Goal: Transaction & Acquisition: Purchase product/service

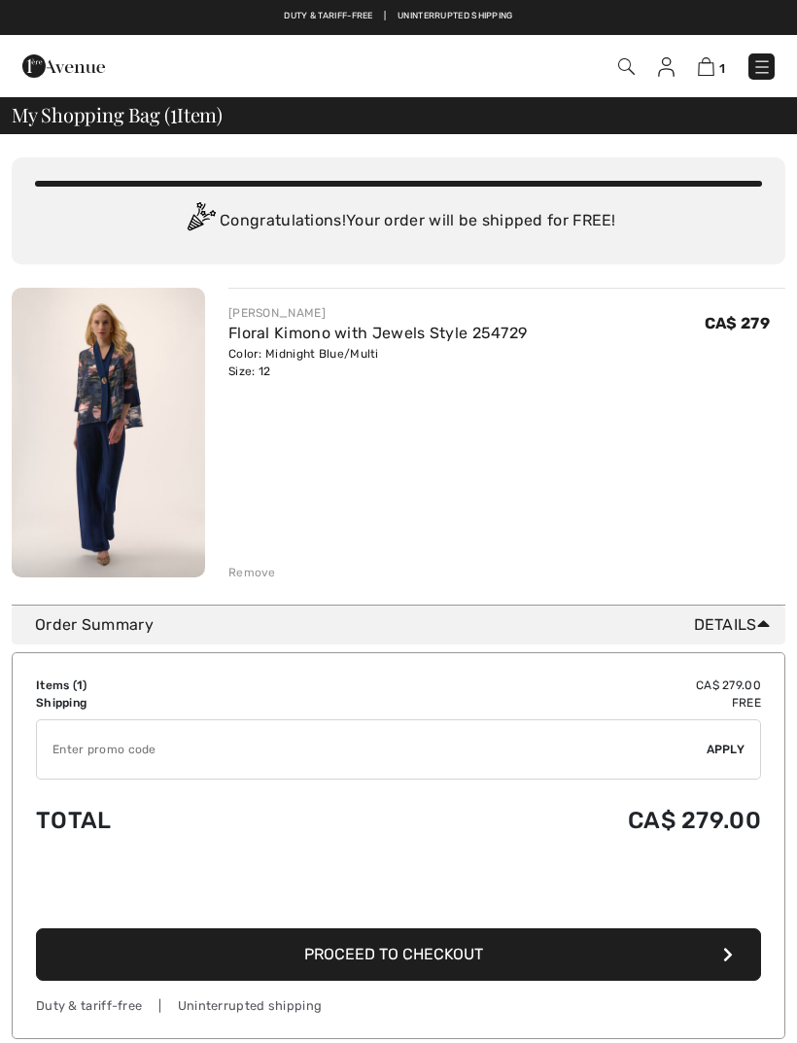
click at [513, 952] on button "Proceed to Checkout" at bounding box center [398, 954] width 725 height 52
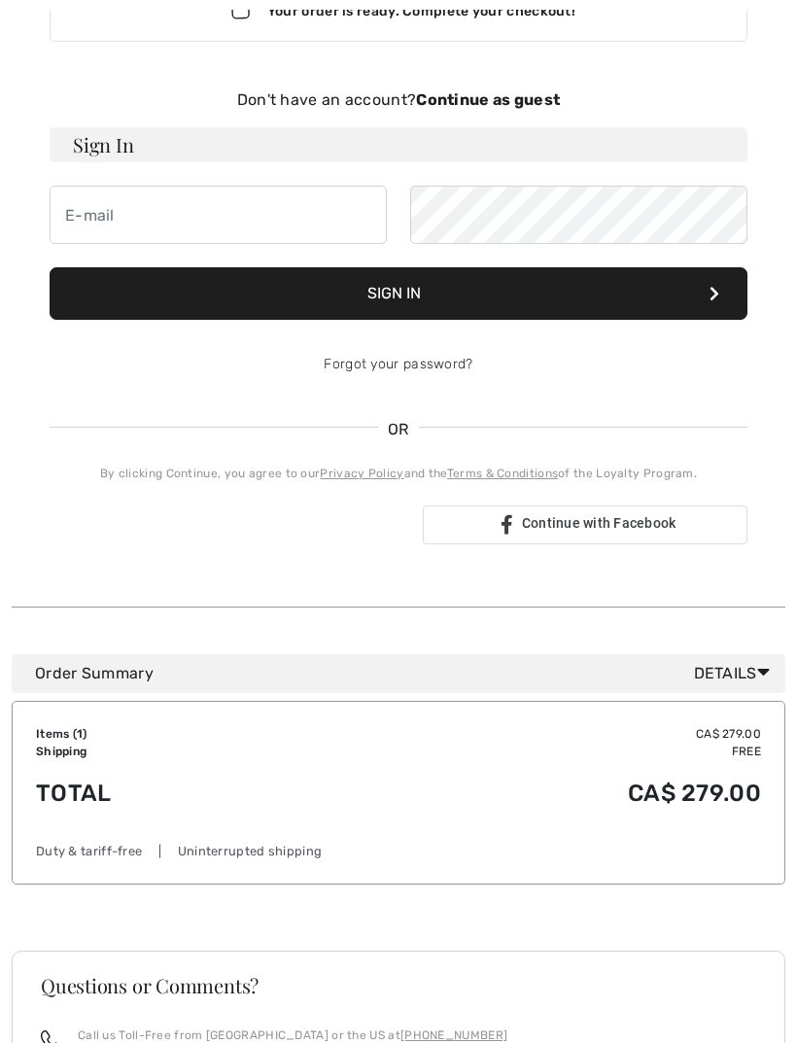
scroll to position [156, 0]
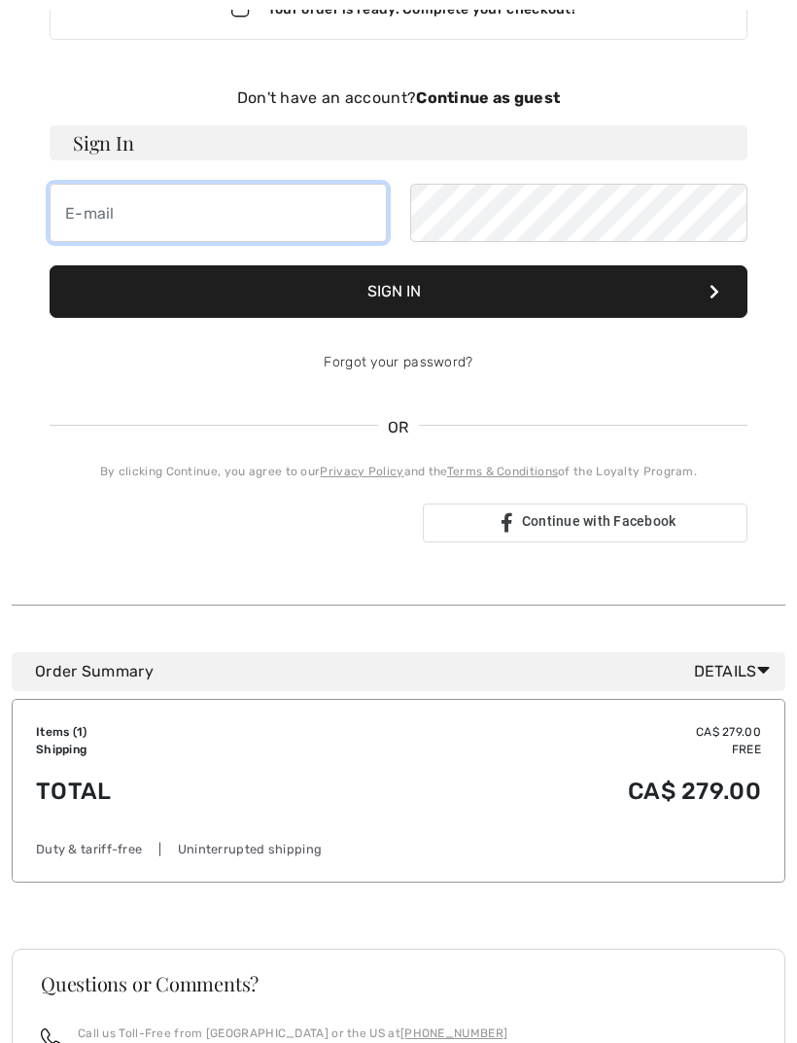
click at [110, 213] on input "email" at bounding box center [218, 213] width 337 height 58
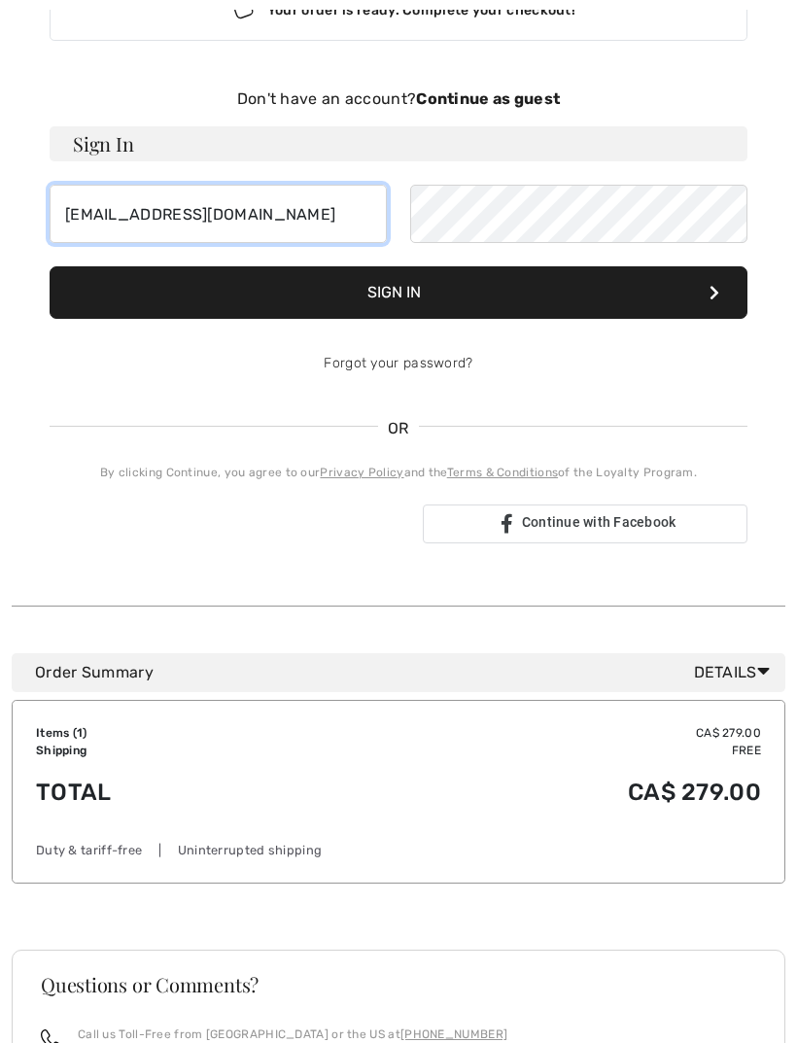
type input "ishlapak@me.com"
click at [437, 296] on button "Sign In" at bounding box center [399, 292] width 698 height 52
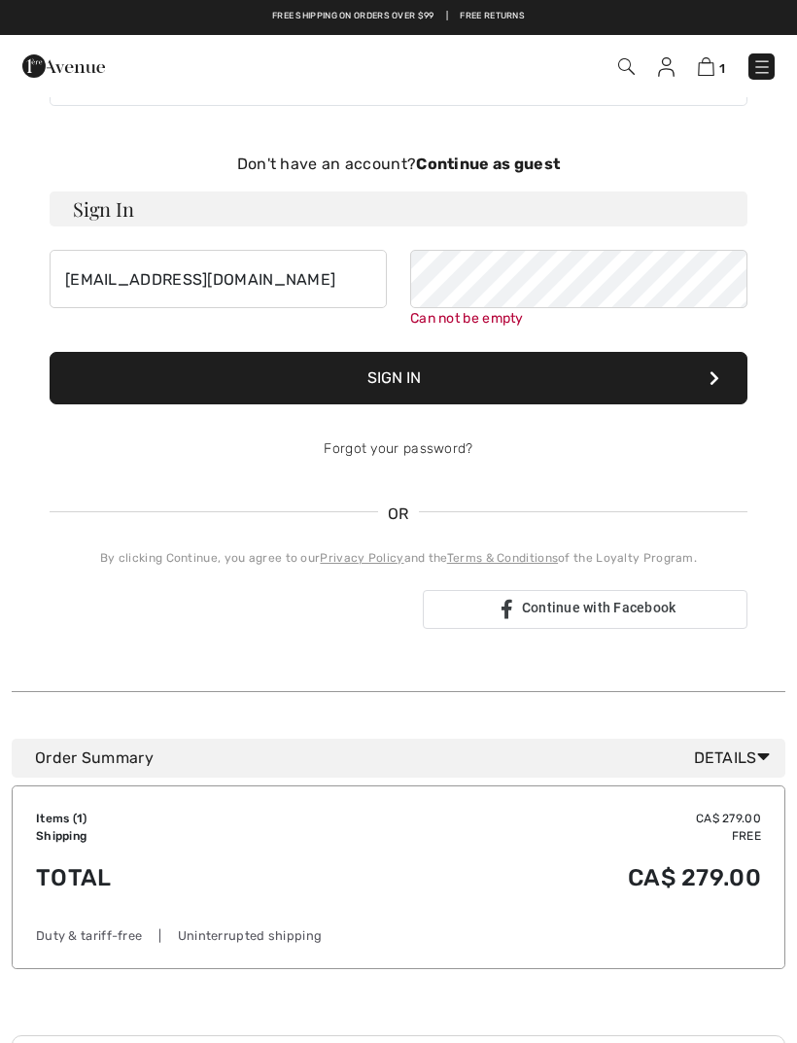
scroll to position [89, 0]
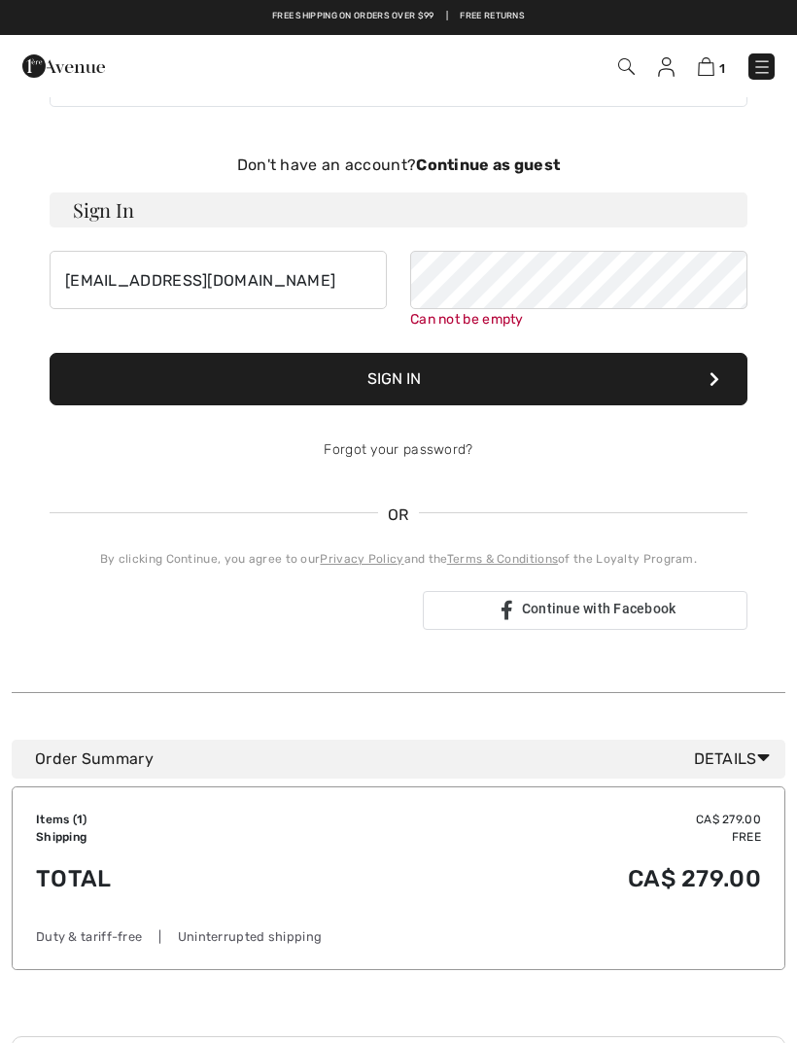
click at [393, 387] on button "Sign In" at bounding box center [399, 379] width 698 height 52
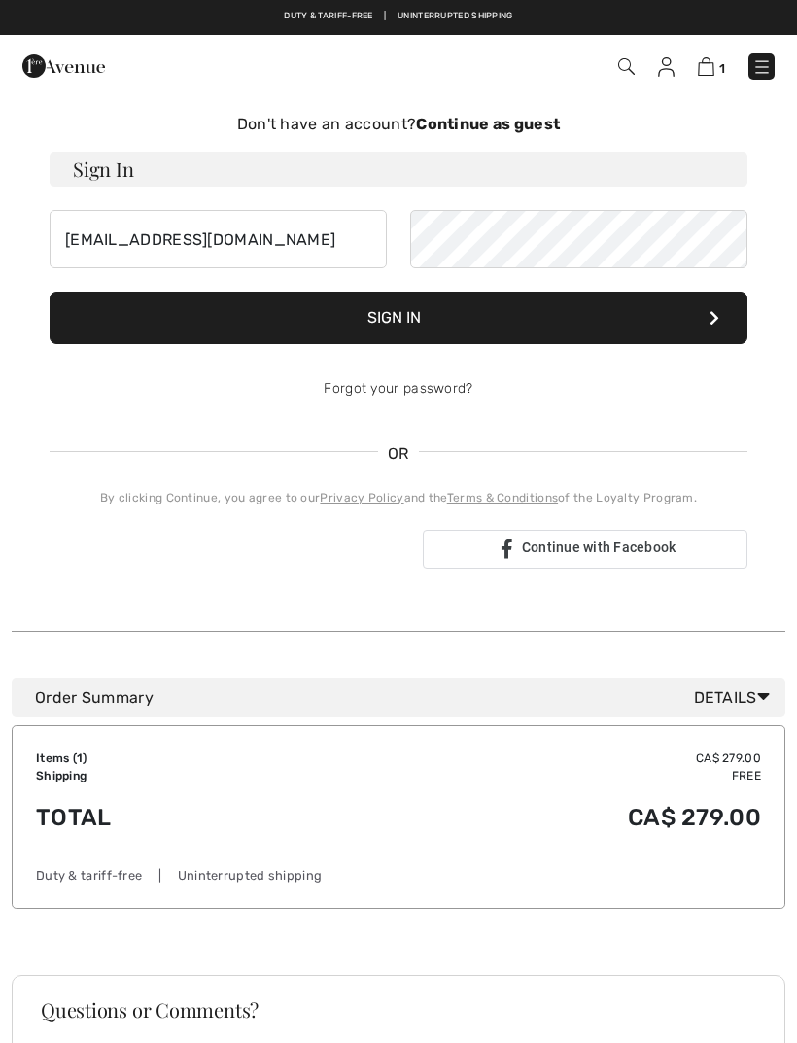
scroll to position [92, 0]
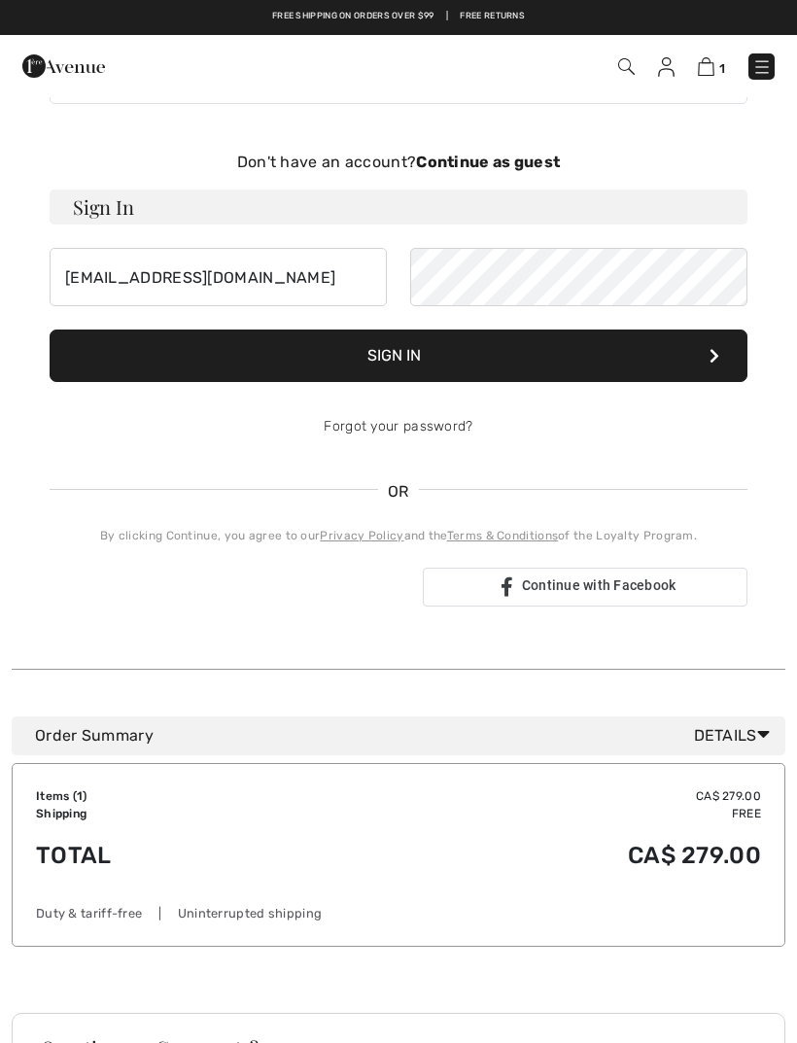
click at [530, 172] on div "Don't have an account? Continue as guest" at bounding box center [399, 162] width 698 height 23
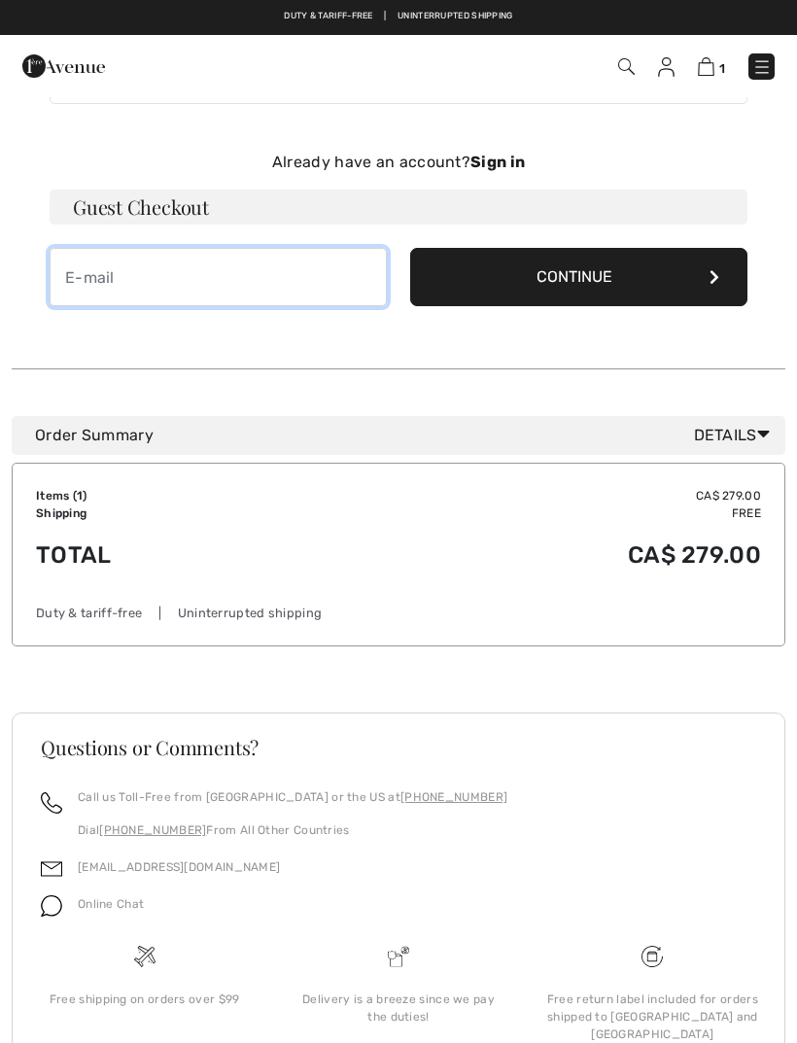
click at [75, 289] on input "email" at bounding box center [218, 277] width 337 height 58
type input "ishlapak@me.com"
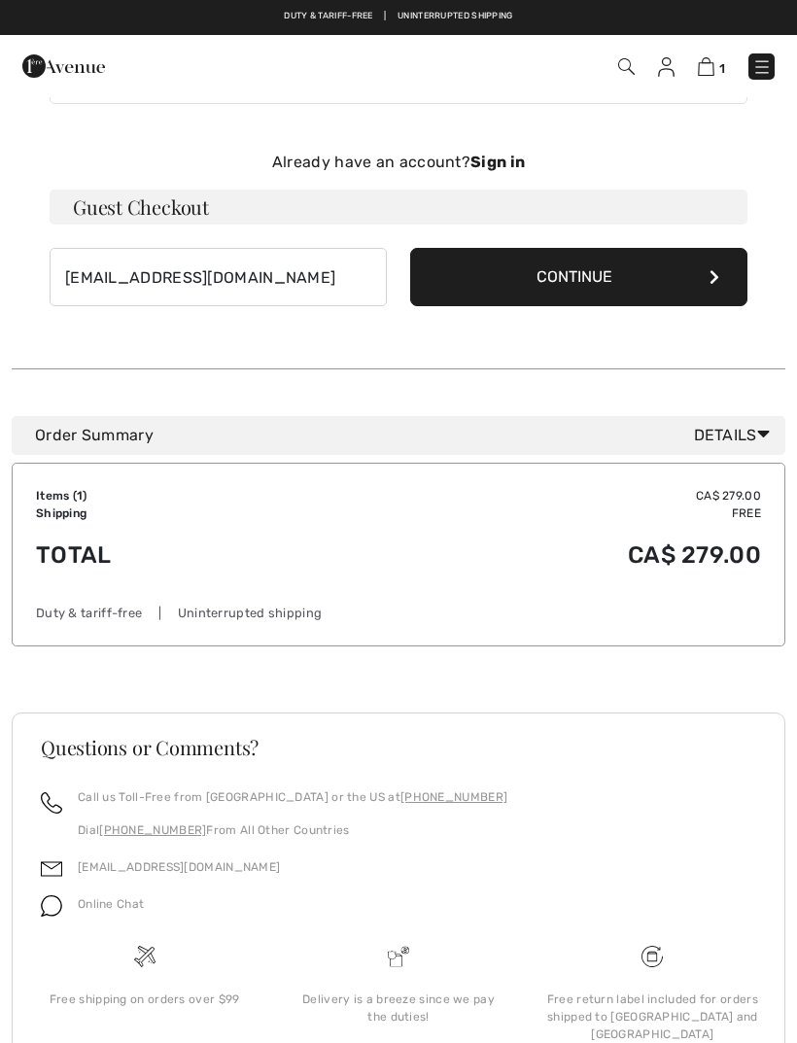
click at [616, 282] on button "Continue" at bounding box center [578, 277] width 337 height 58
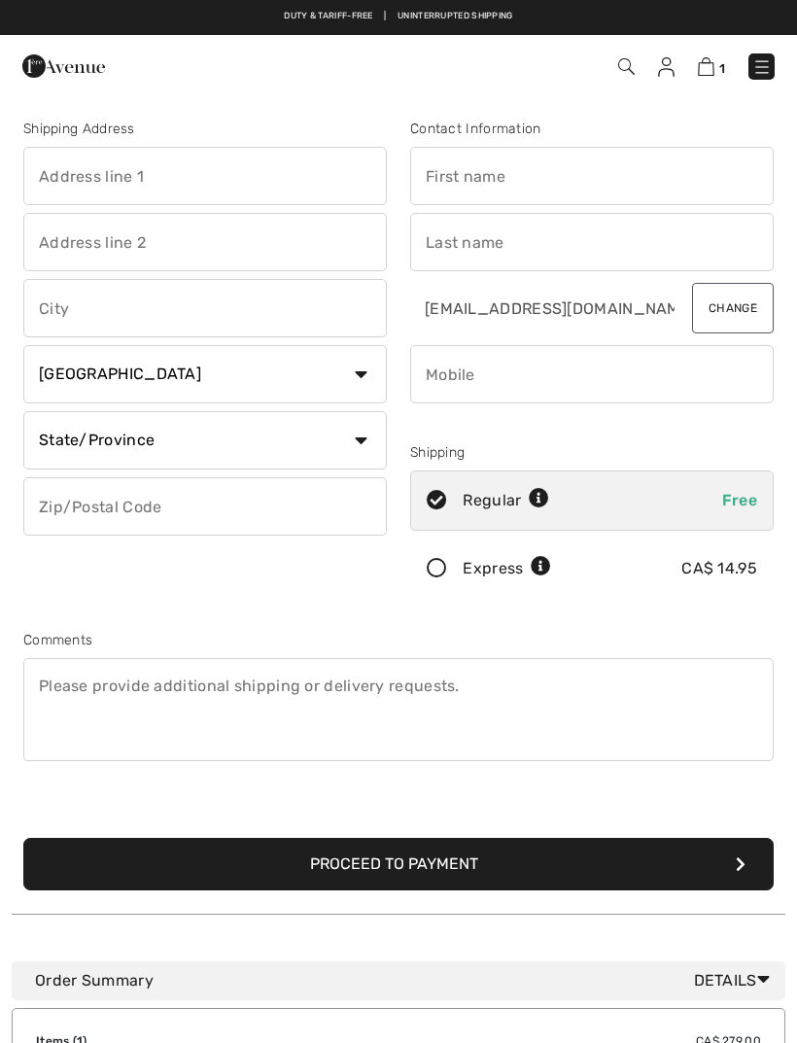
click at [76, 175] on input "text" at bounding box center [204, 176] width 363 height 58
type input "88 Brentwood Rd"
click at [128, 299] on input "text" at bounding box center [204, 308] width 363 height 58
type input "Oakville"
click at [346, 453] on select "State/Province Alberta British Columbia Manitoba New Brunswick Newfoundland and…" at bounding box center [204, 440] width 363 height 58
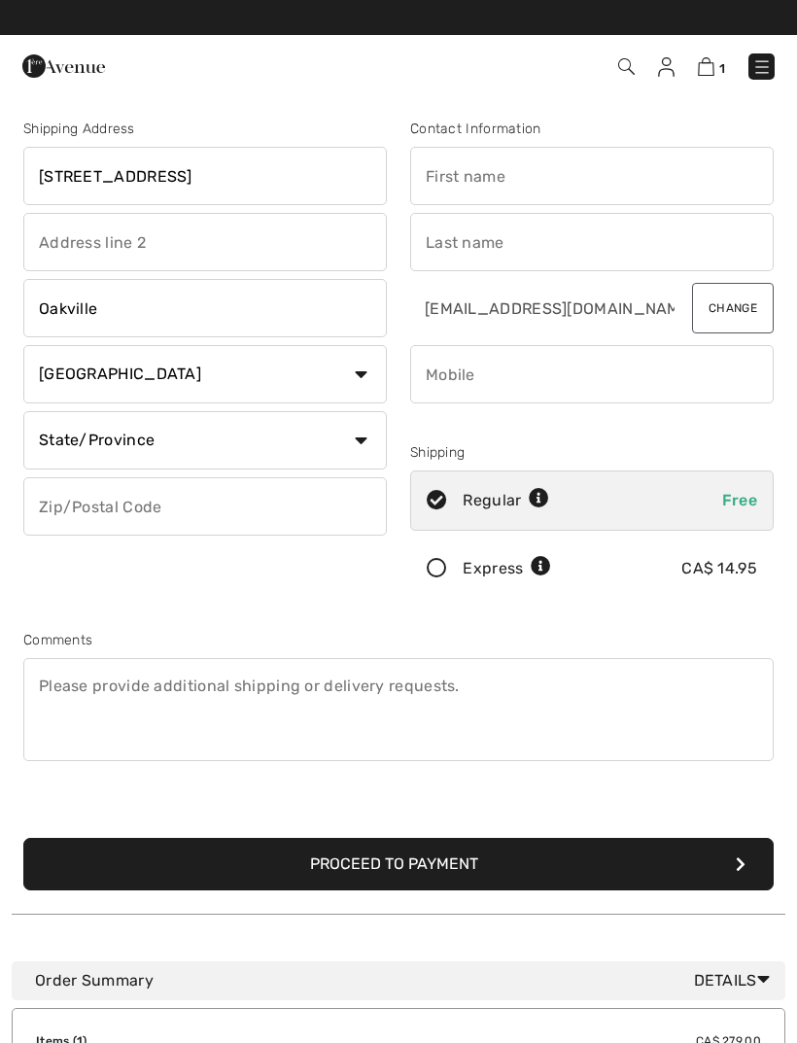
select select "ON"
click at [103, 507] on input "text" at bounding box center [204, 506] width 363 height 58
type input "L6J4B6"
click at [465, 179] on input "text" at bounding box center [591, 176] width 363 height 58
type input "IRENE"
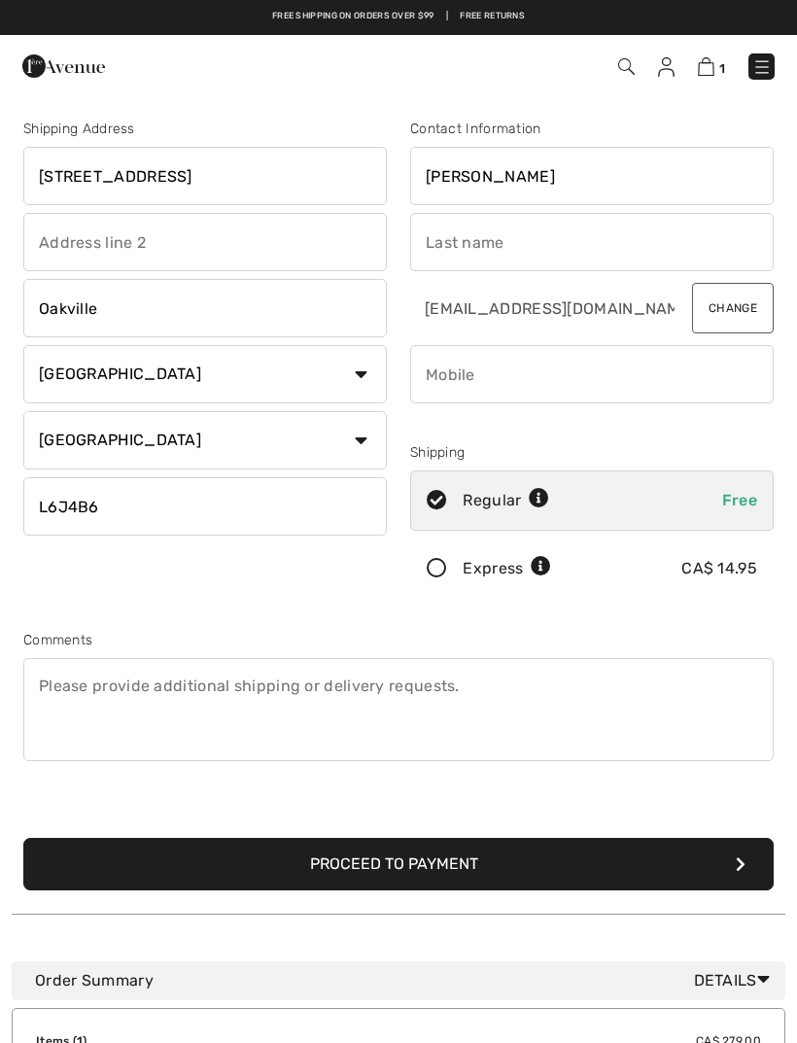
click at [479, 242] on input "text" at bounding box center [591, 242] width 363 height 58
type input "Shlapak"
click at [500, 181] on input "IRENE" at bounding box center [591, 176] width 363 height 58
type input "[PERSON_NAME]"
click at [475, 380] on input "phone" at bounding box center [591, 374] width 363 height 58
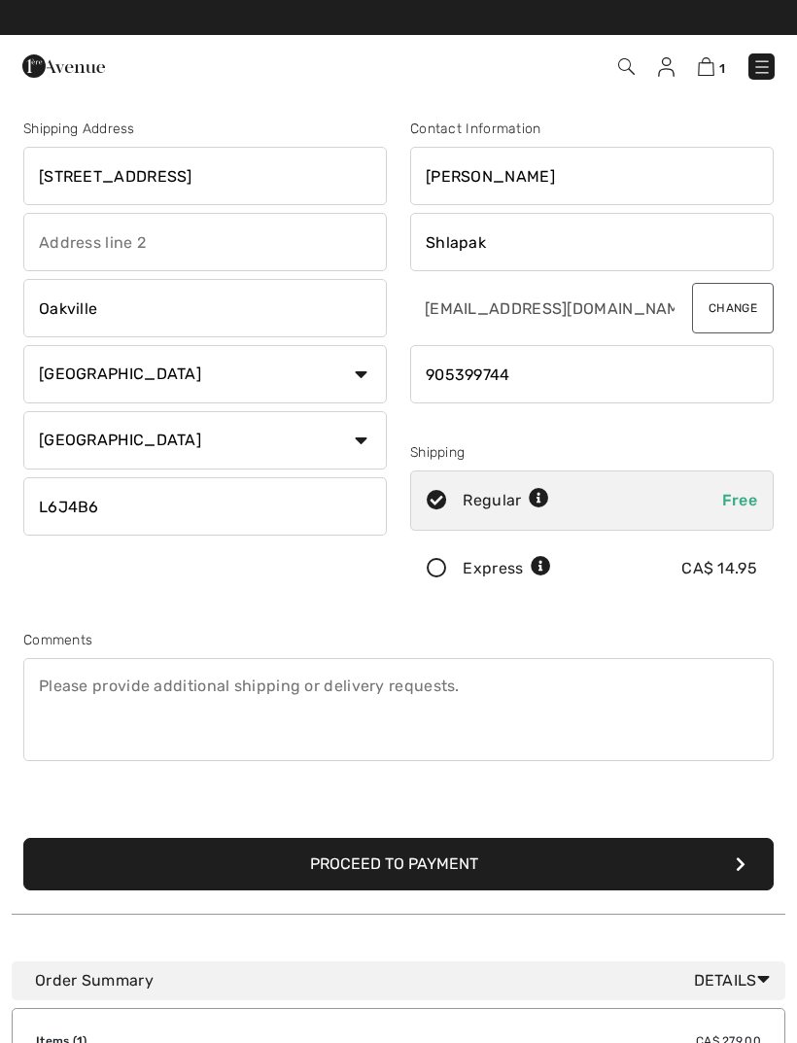
type input "9053997445"
click at [516, 866] on button "Proceed to Payment" at bounding box center [398, 864] width 750 height 52
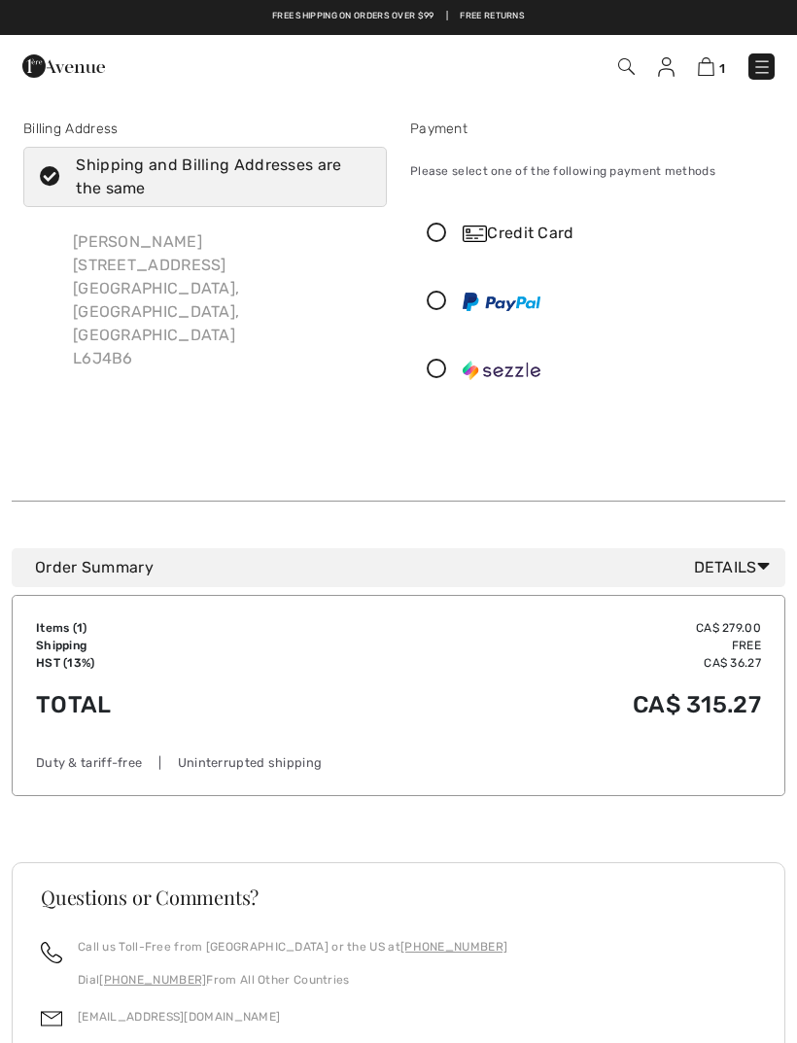
click at [457, 229] on icon at bounding box center [436, 233] width 51 height 20
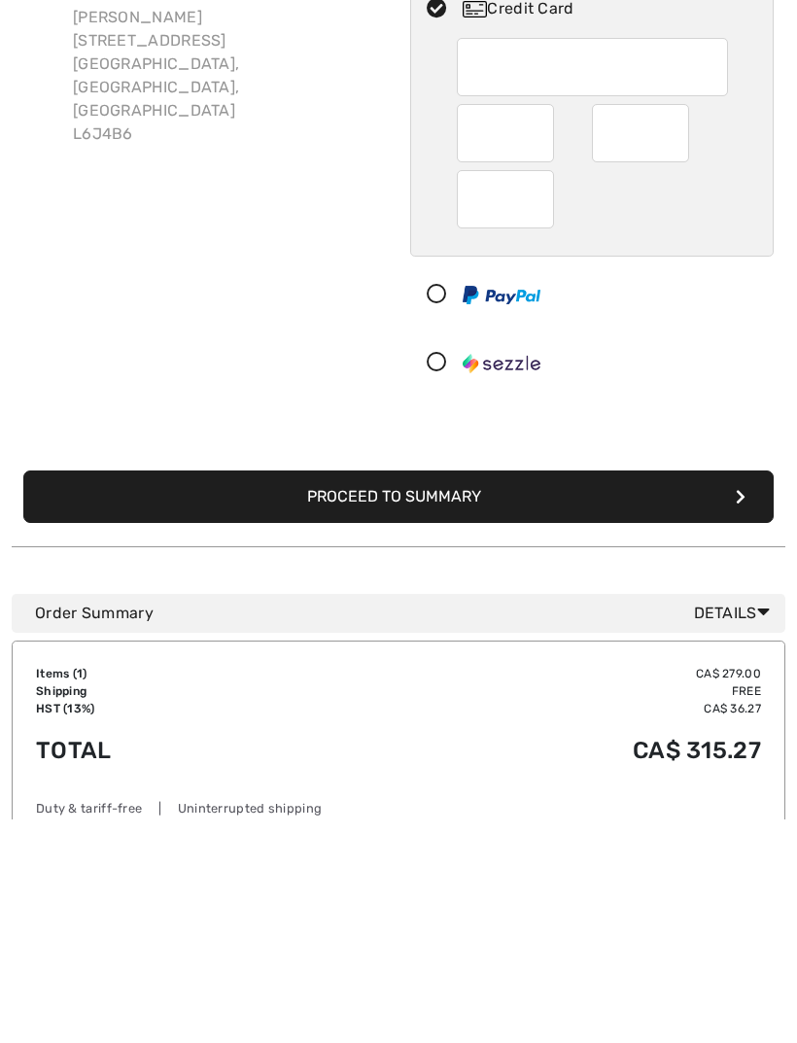
click at [437, 695] on button "Proceed to Summary" at bounding box center [398, 721] width 750 height 52
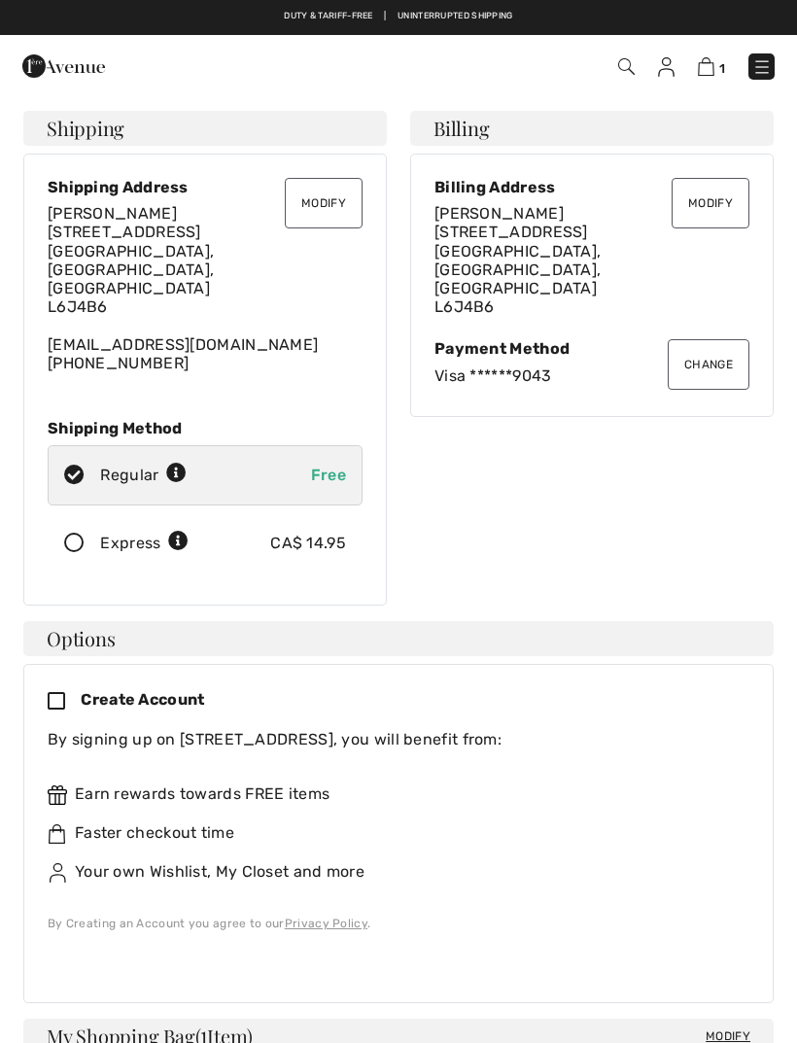
click at [683, 821] on div "Faster checkout time" at bounding box center [391, 832] width 686 height 23
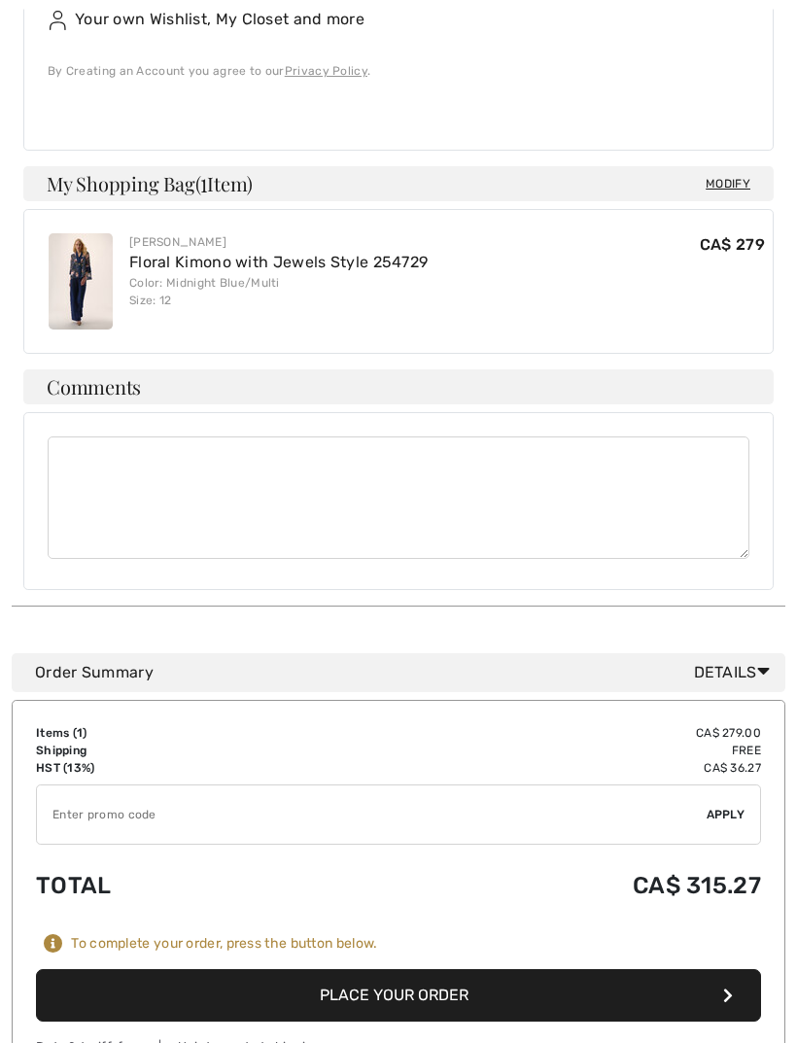
scroll to position [852, 0]
click at [448, 969] on button "Place Your Order" at bounding box center [398, 995] width 725 height 52
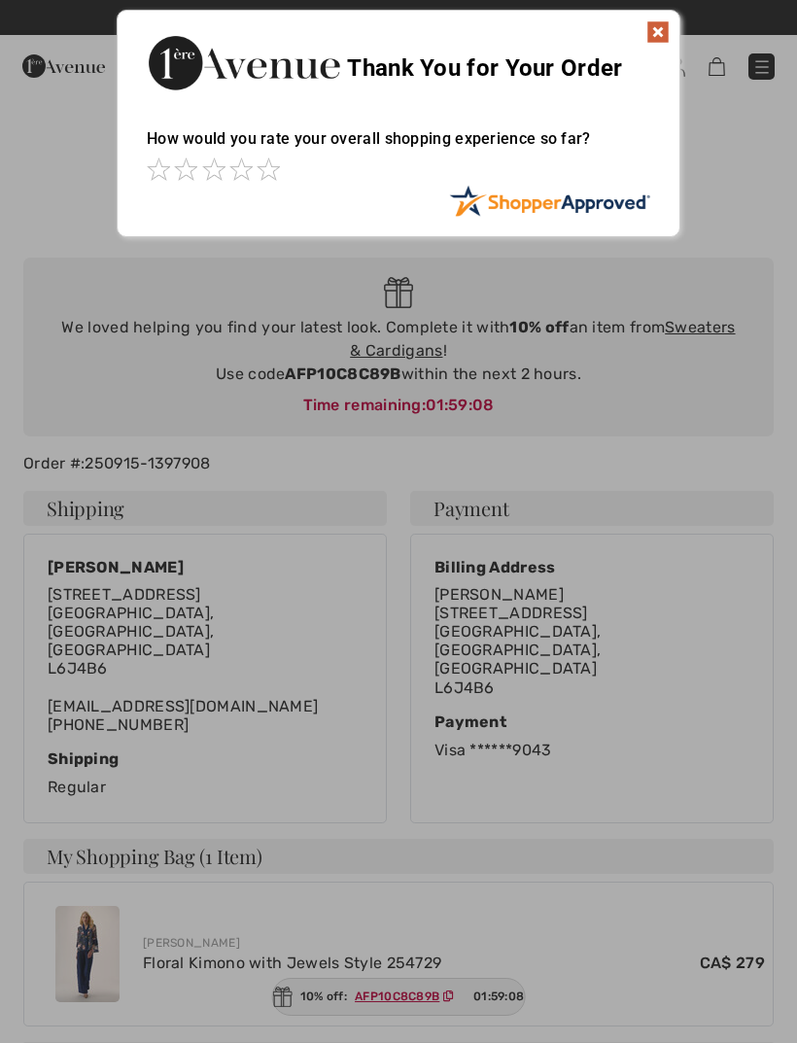
click at [664, 39] on img at bounding box center [657, 31] width 23 height 23
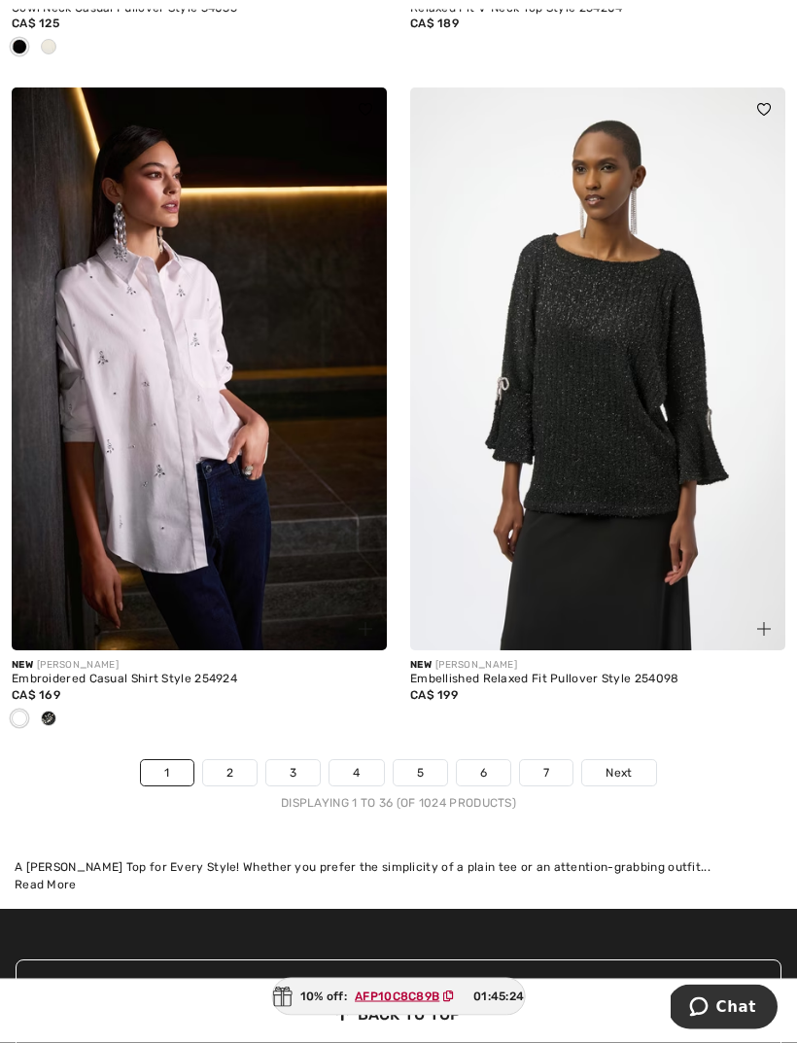
scroll to position [11809, 0]
click at [229, 760] on link "2" at bounding box center [229, 772] width 53 height 25
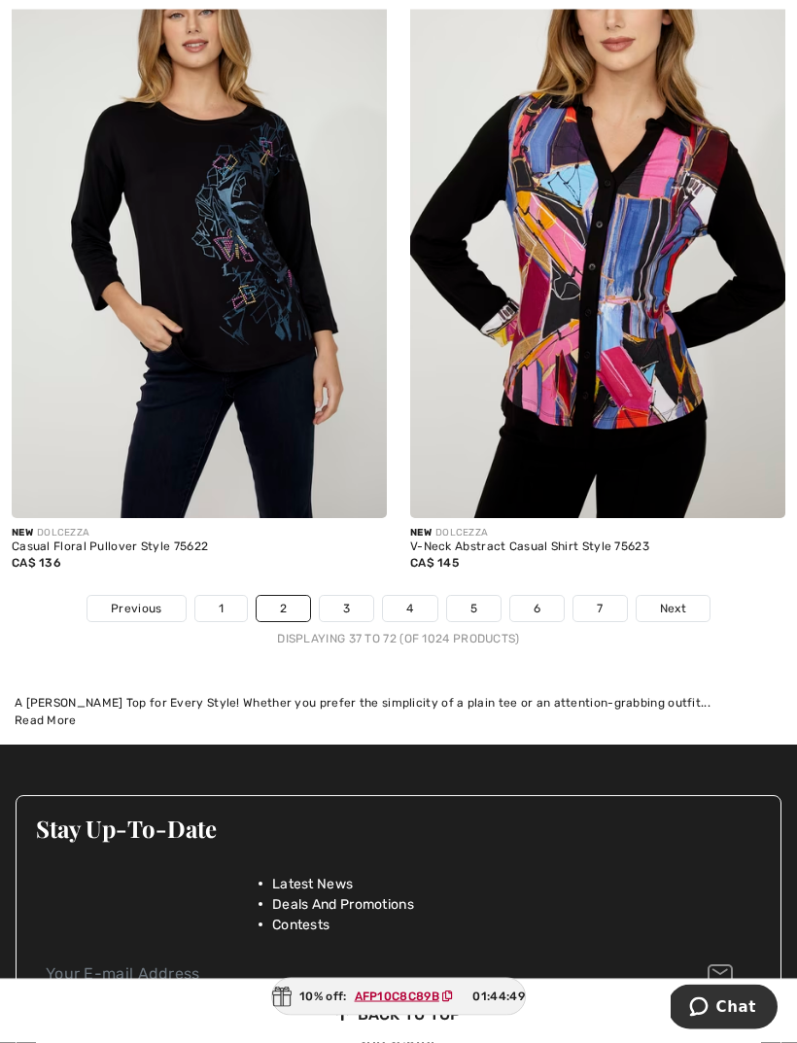
scroll to position [11620, 0]
click at [343, 596] on link "3" at bounding box center [346, 608] width 53 height 25
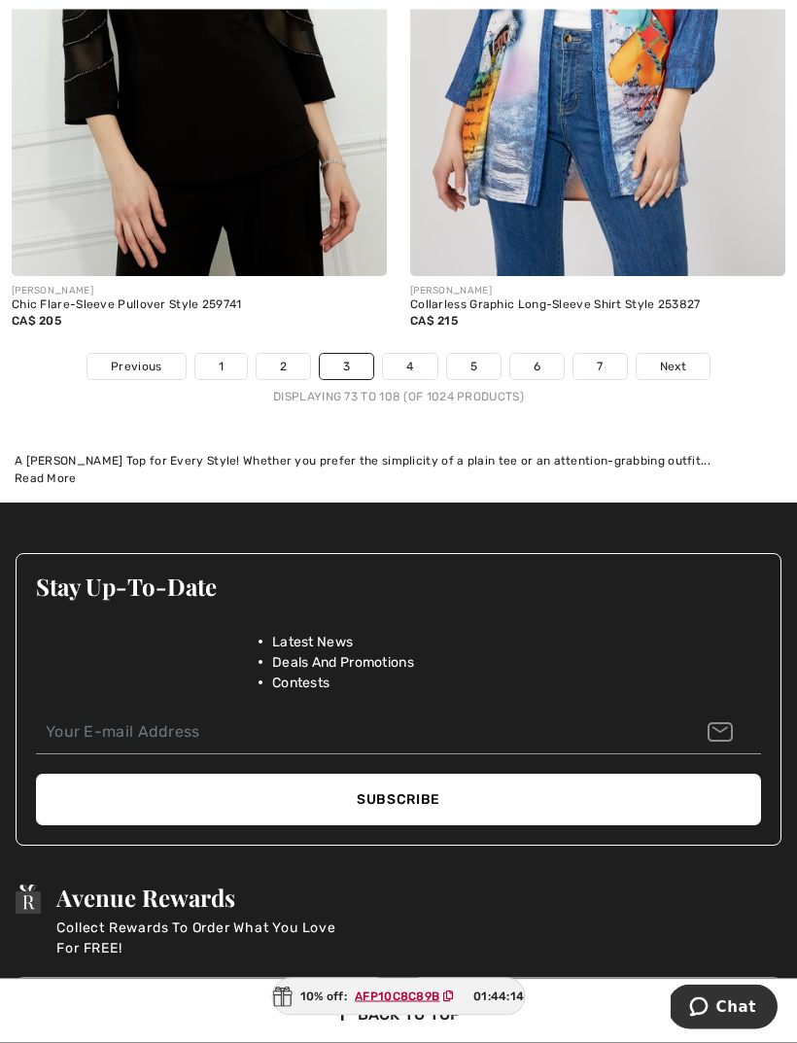
scroll to position [11958, 0]
click at [421, 354] on link "4" at bounding box center [409, 366] width 53 height 25
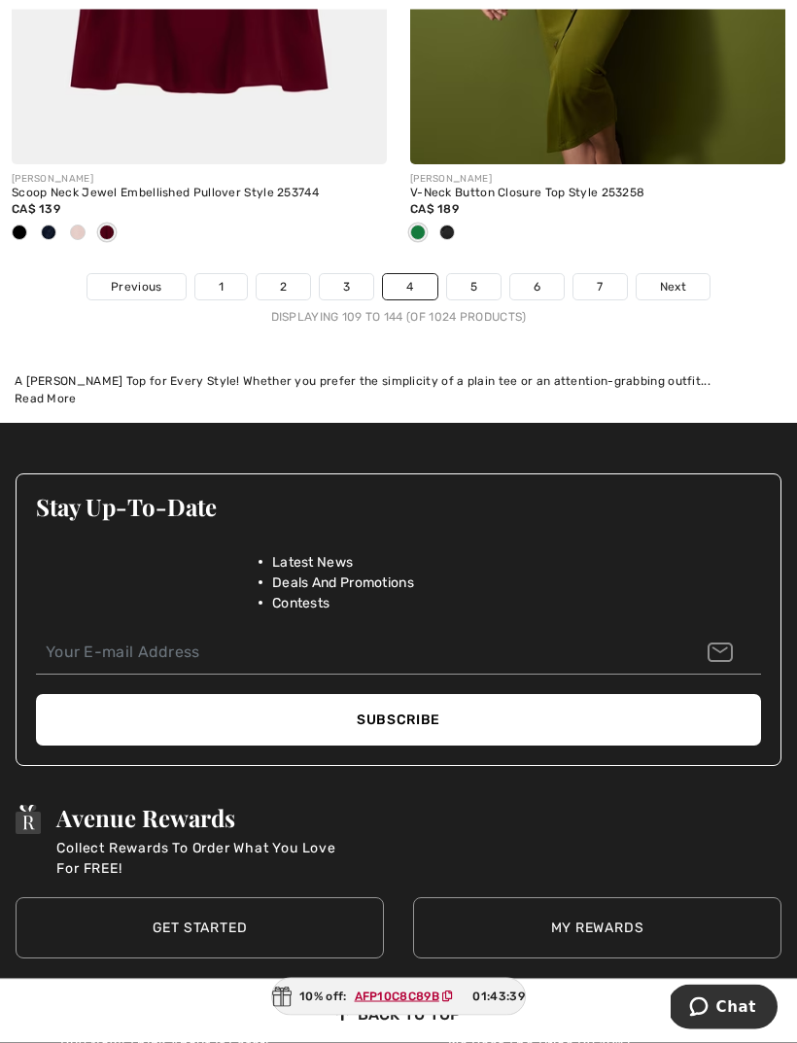
scroll to position [12198, 0]
click at [475, 275] on link "5" at bounding box center [473, 286] width 53 height 25
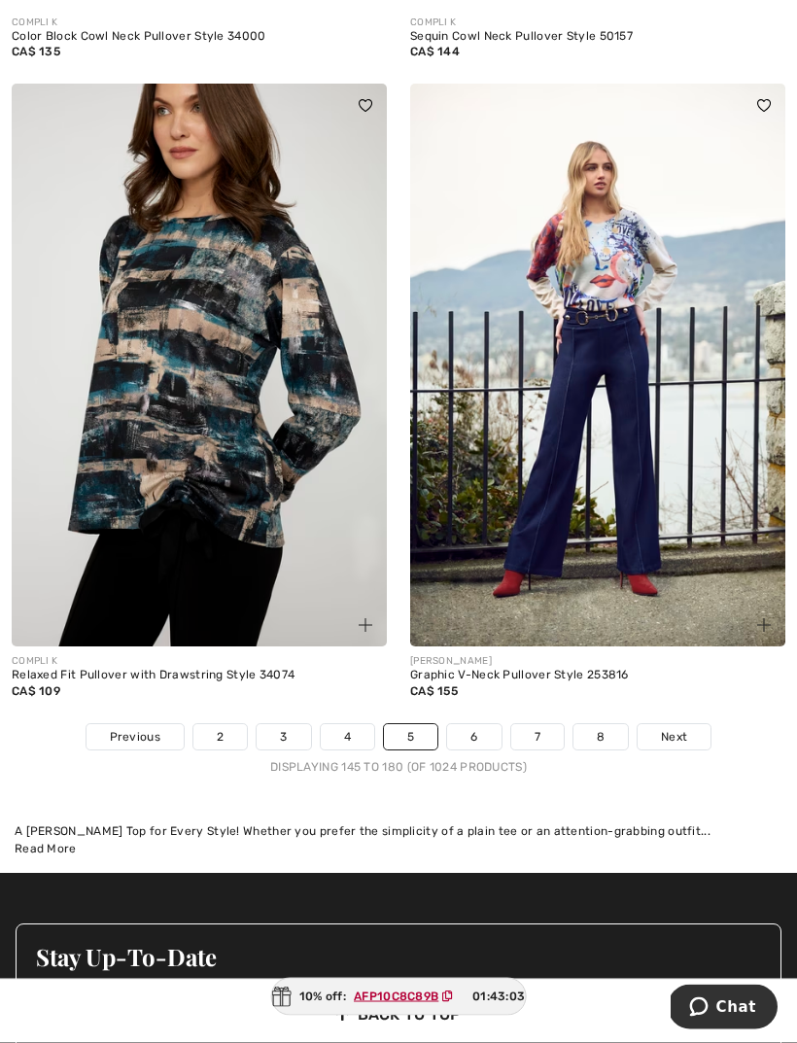
scroll to position [11588, 0]
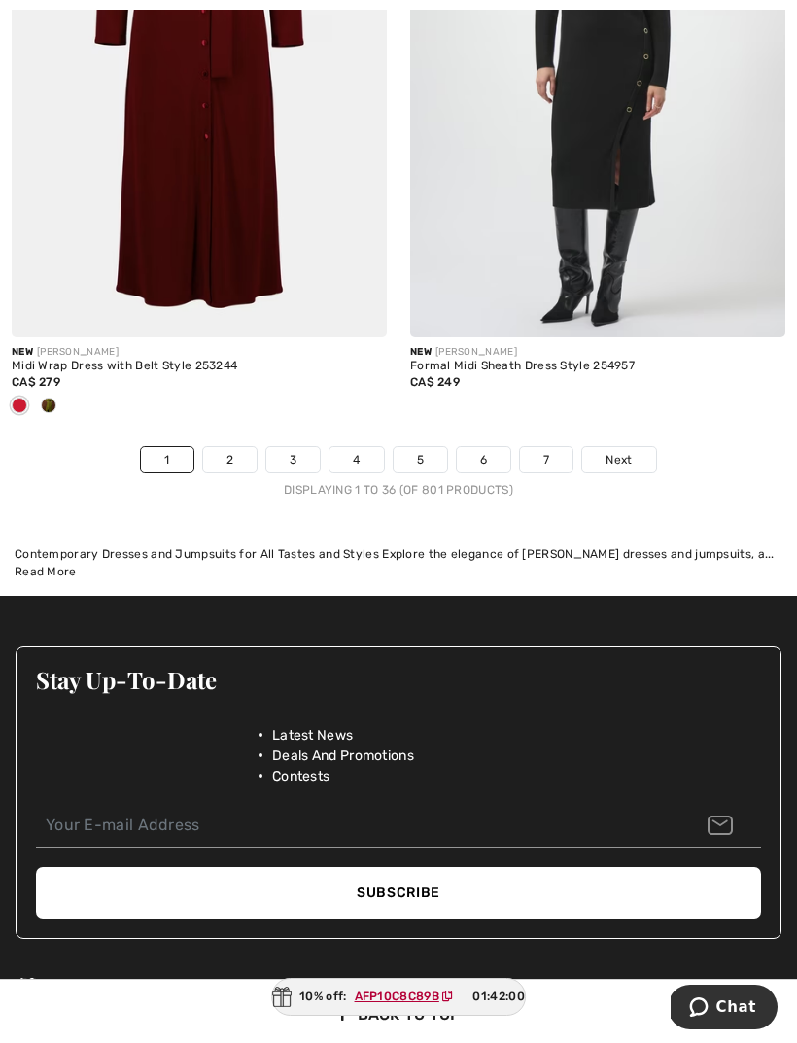
scroll to position [12026, 0]
